Goal: Task Accomplishment & Management: Use online tool/utility

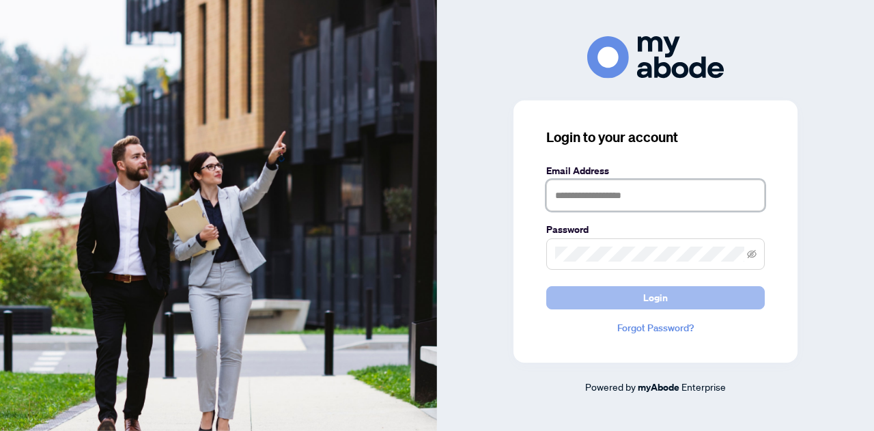
type input "**********"
click at [654, 295] on span "Login" at bounding box center [655, 298] width 25 height 22
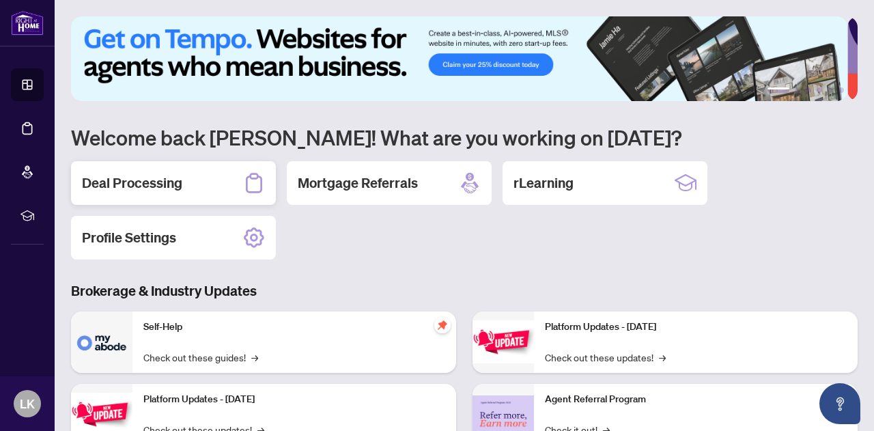
click at [139, 181] on h2 "Deal Processing" at bounding box center [132, 182] width 100 height 19
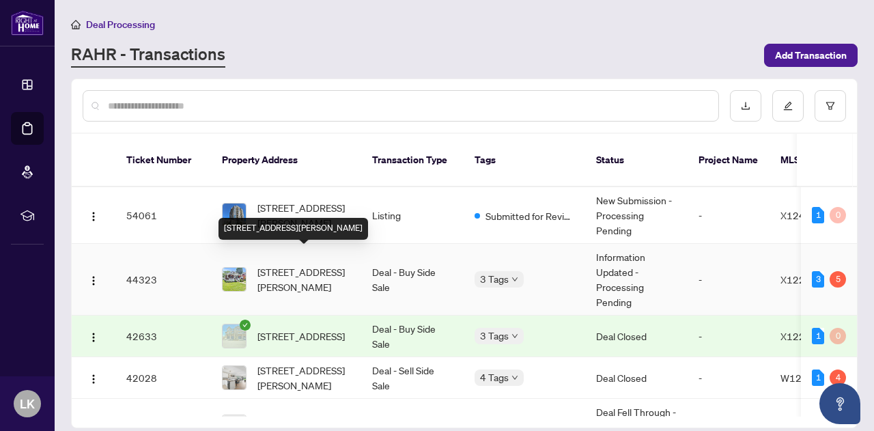
click at [289, 264] on span "[STREET_ADDRESS][PERSON_NAME]" at bounding box center [303, 279] width 93 height 30
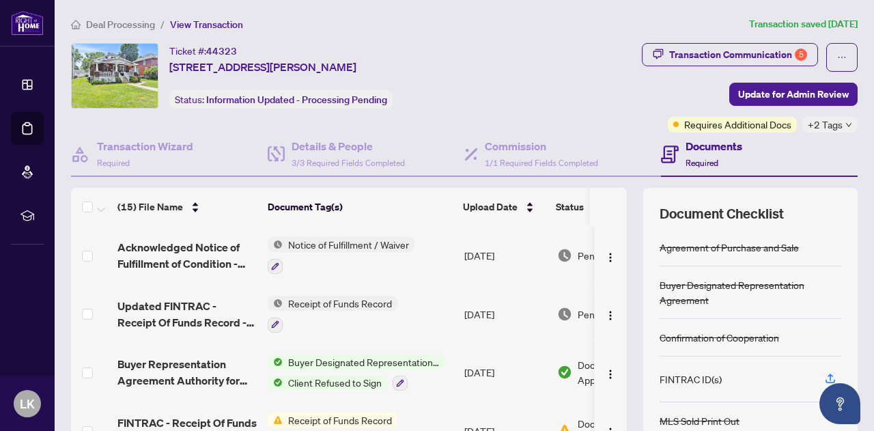
click at [845, 123] on icon "down" at bounding box center [848, 124] width 7 height 7
click at [562, 74] on div "Transaction Communication 5 Update for Admin Review Requires Additional Docs +2…" at bounding box center [689, 87] width 338 height 89
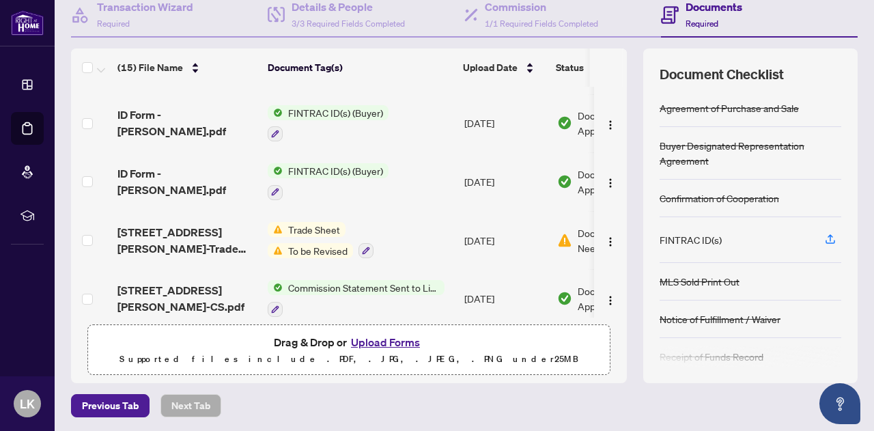
scroll to position [289, 0]
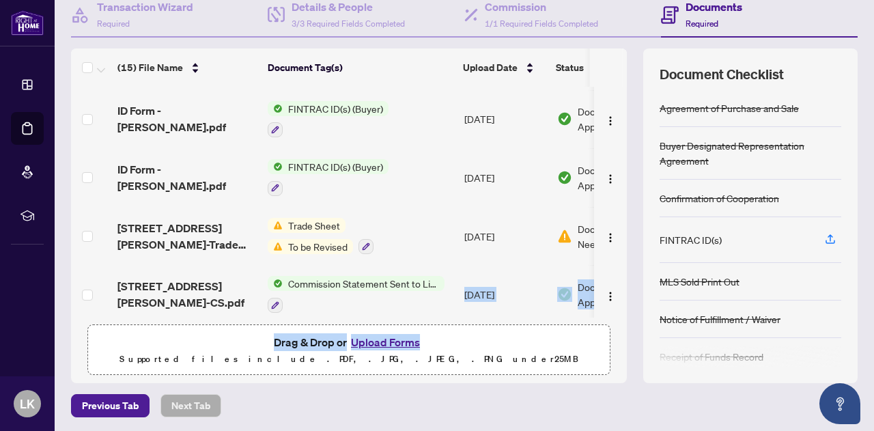
drag, startPoint x: 304, startPoint y: 311, endPoint x: 433, endPoint y: 328, distance: 130.2
click at [433, 328] on div "(15) File Name Document Tag(s) Upload Date Status Acknowledged Notice of Fulfil…" at bounding box center [348, 215] width 555 height 334
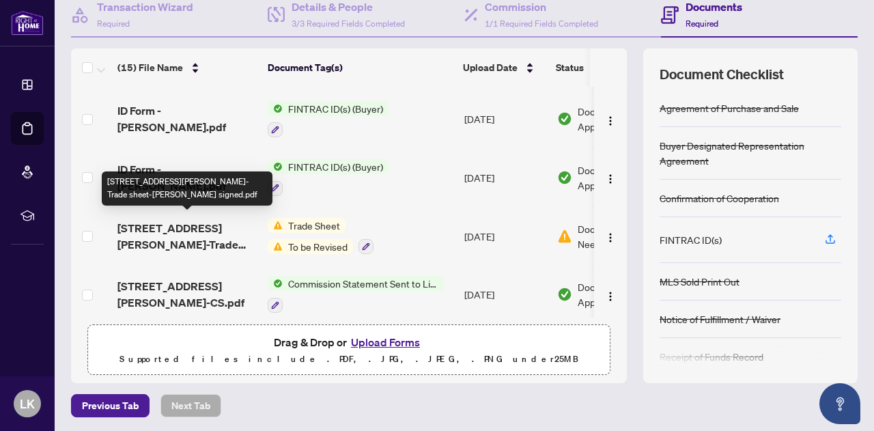
click at [160, 222] on span "[STREET_ADDRESS][PERSON_NAME]-Trade sheet-[PERSON_NAME] signed.pdf" at bounding box center [186, 236] width 139 height 33
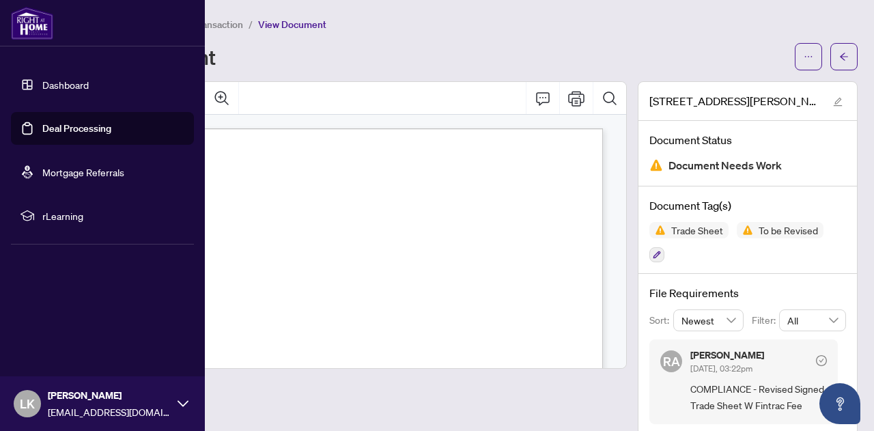
click at [64, 84] on link "Dashboard" at bounding box center [65, 84] width 46 height 12
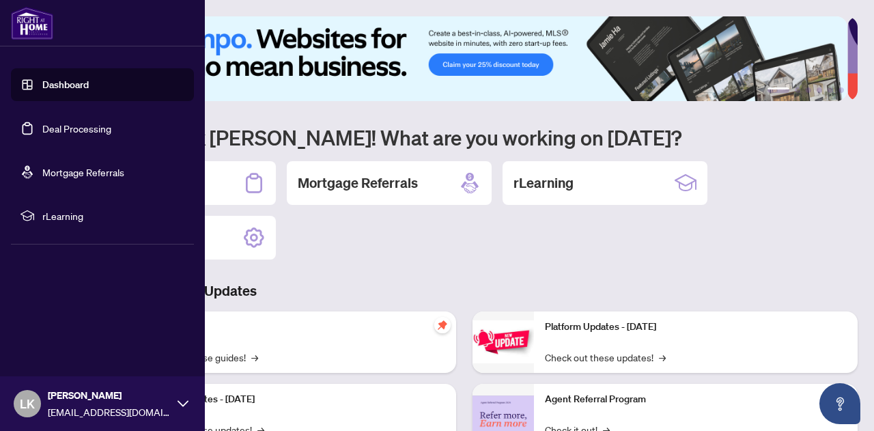
click at [61, 122] on link "Deal Processing" at bounding box center [76, 128] width 69 height 12
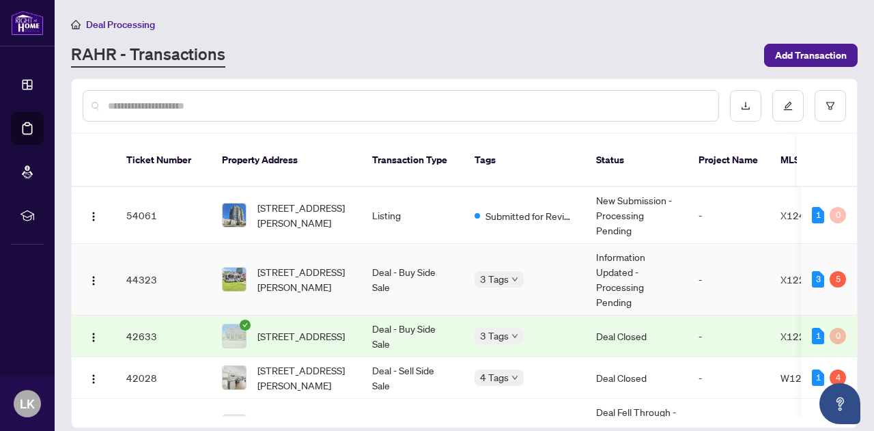
click at [523, 277] on td "3 Tags" at bounding box center [523, 280] width 121 height 72
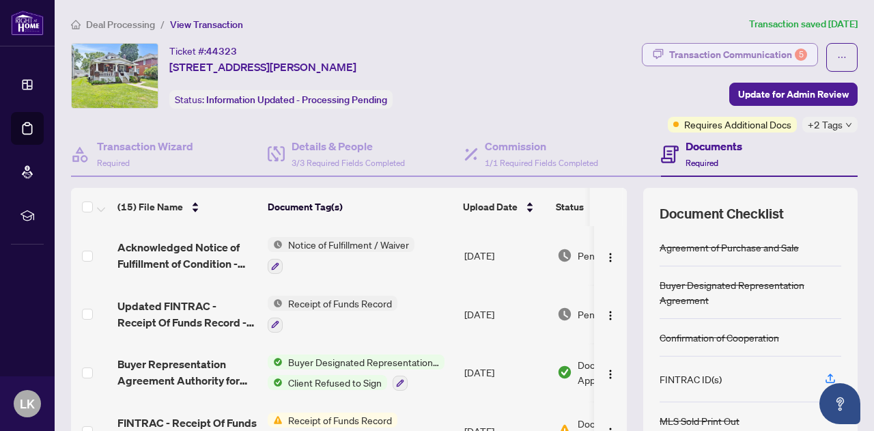
click at [742, 50] on div "Transaction Communication 5" at bounding box center [738, 55] width 138 height 22
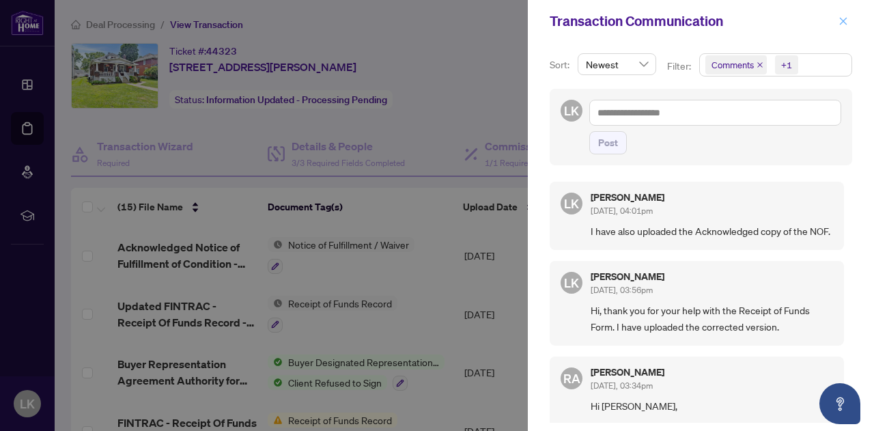
click at [841, 19] on icon "close" at bounding box center [843, 21] width 8 height 8
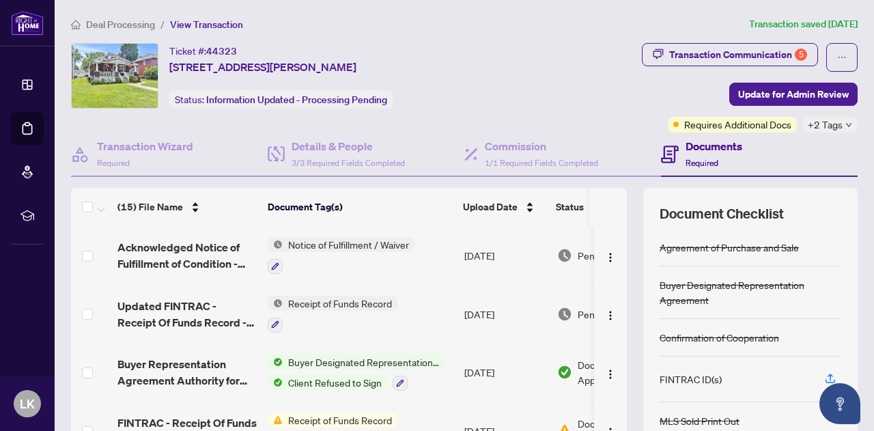
click at [845, 125] on icon "down" at bounding box center [848, 124] width 7 height 7
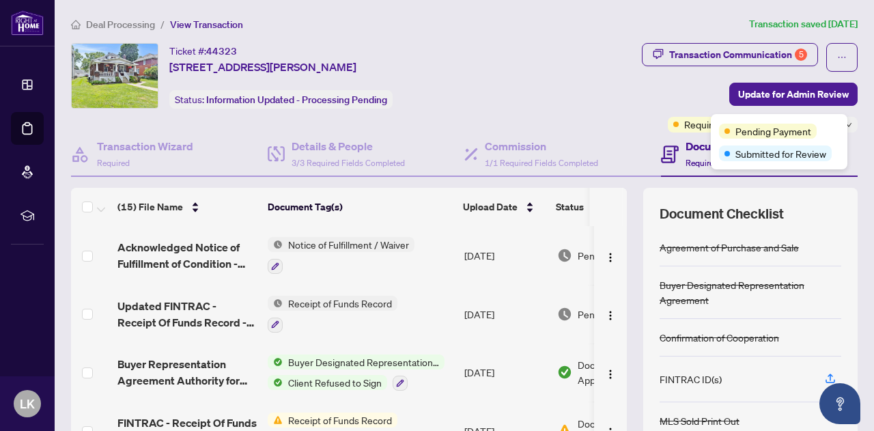
click at [513, 100] on div "Ticket #: 44323 [STREET_ADDRESS][PERSON_NAME] Status: Information Updated - Pro…" at bounding box center [293, 76] width 444 height 66
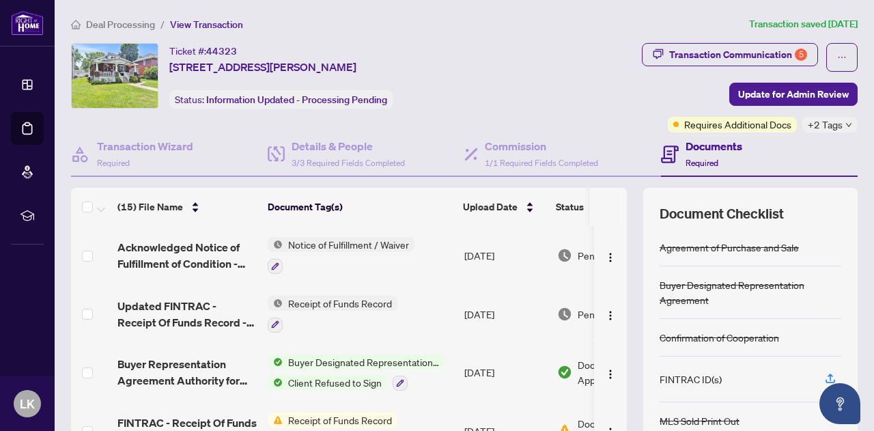
click at [108, 25] on span "Deal Processing" at bounding box center [120, 24] width 69 height 12
